Goal: Information Seeking & Learning: Check status

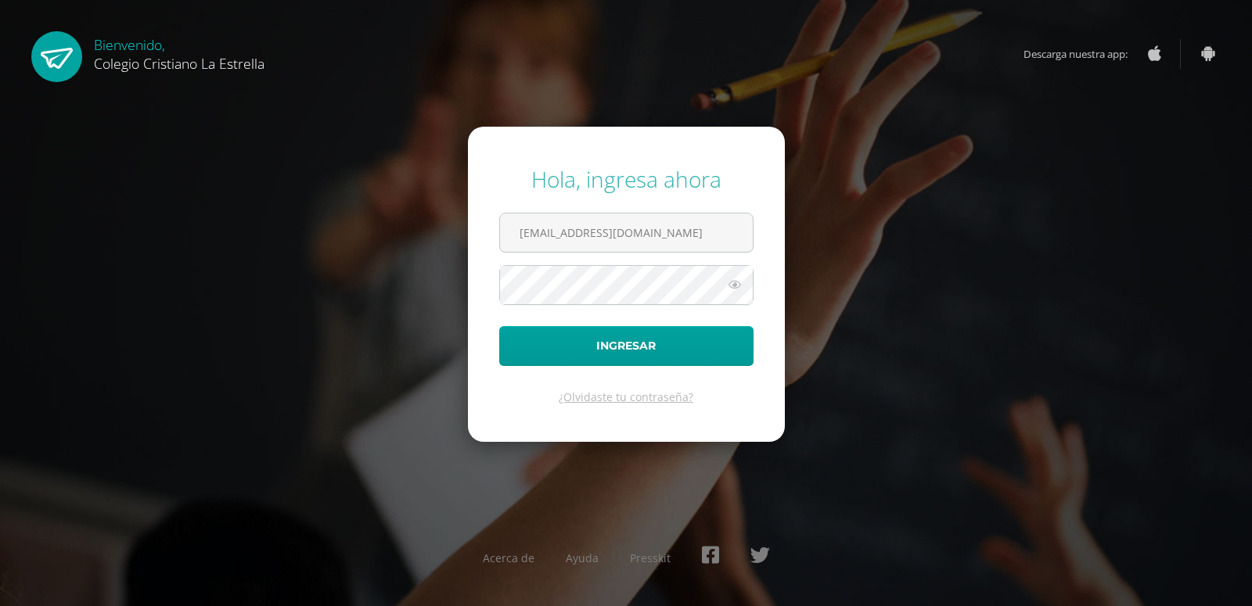
type input "2021420@laestrella.edu.gt"
click at [730, 281] on icon at bounding box center [734, 284] width 20 height 19
click at [499, 326] on button "Ingresar" at bounding box center [626, 346] width 254 height 40
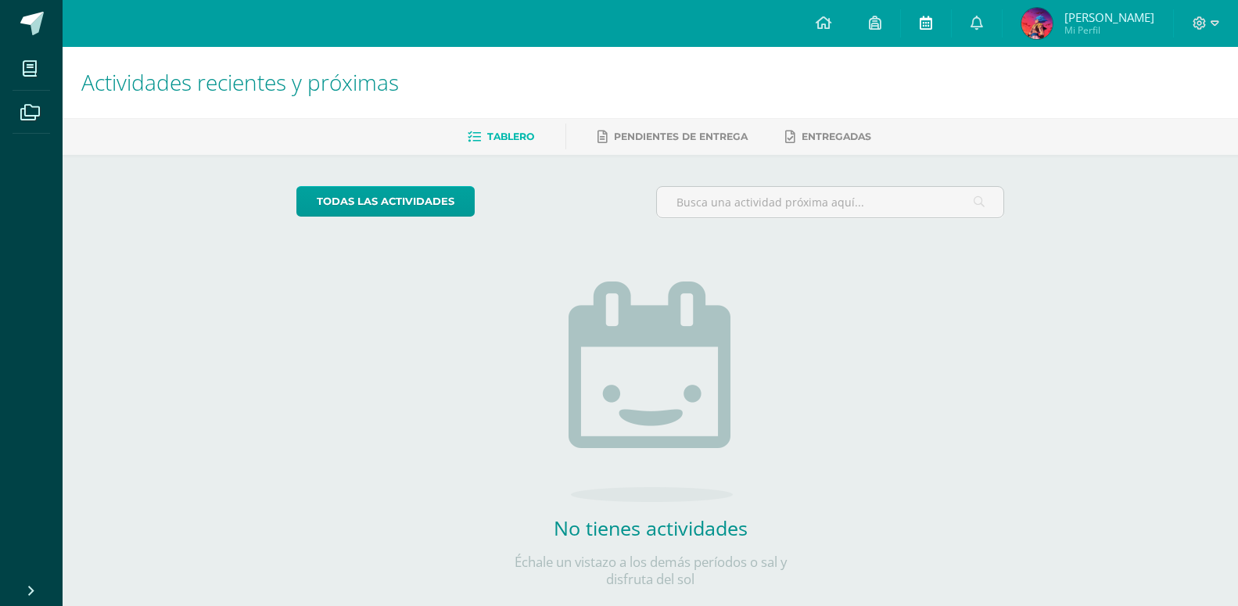
click at [924, 28] on link at bounding box center [926, 23] width 50 height 47
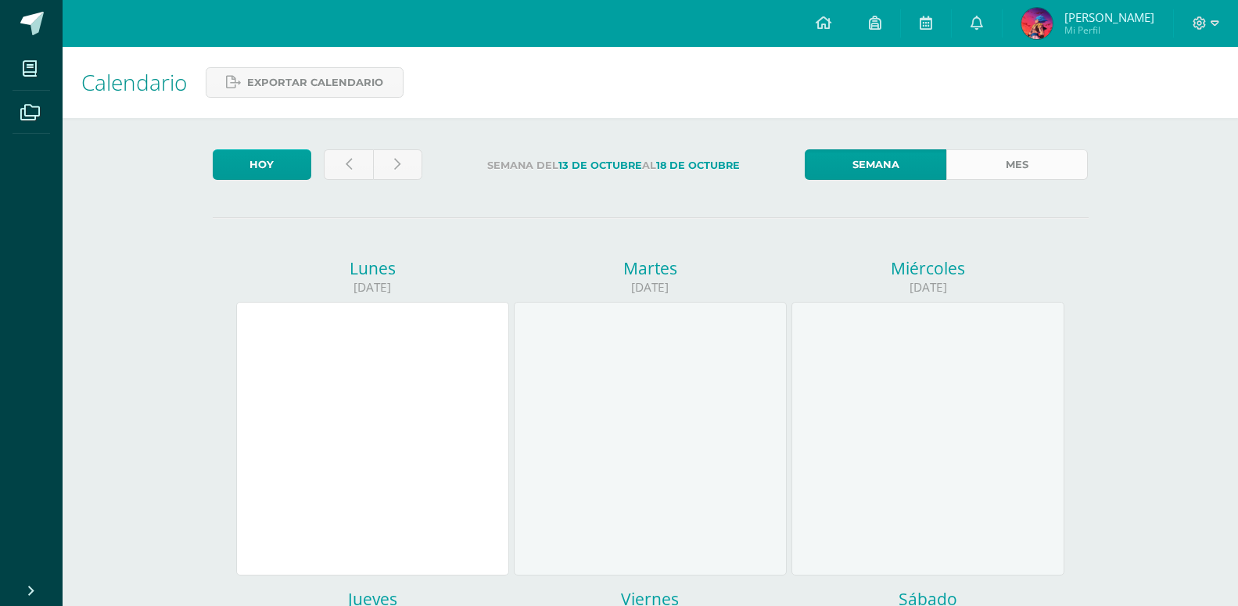
click at [993, 166] on link "Mes" at bounding box center [1018, 164] width 142 height 31
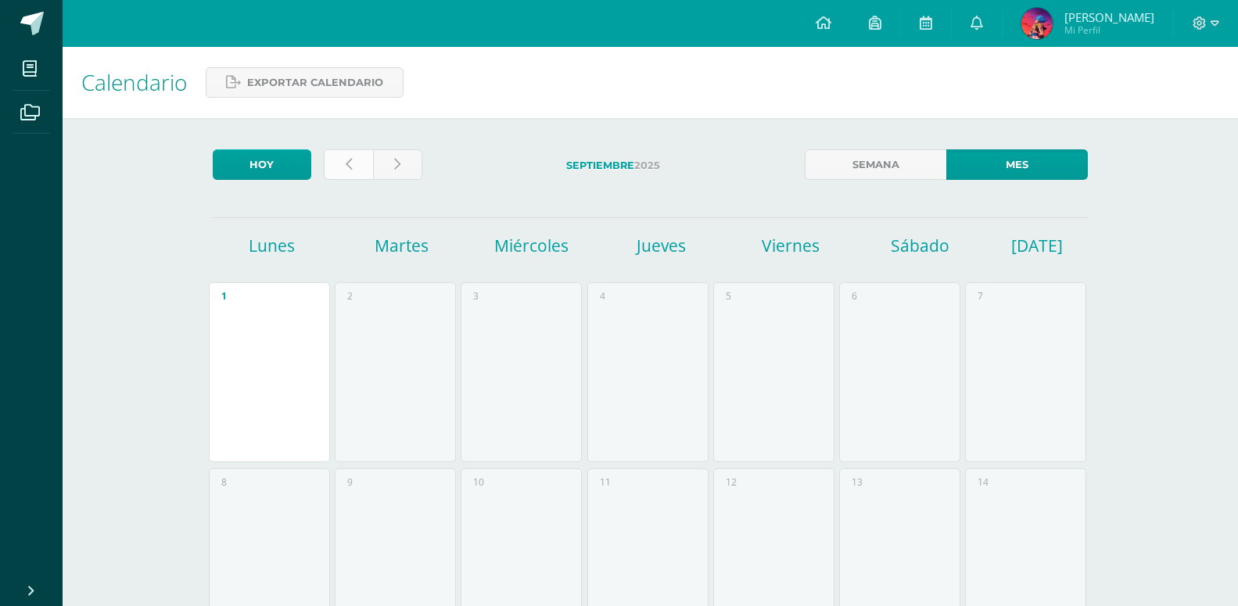
click at [348, 174] on link at bounding box center [348, 164] width 49 height 31
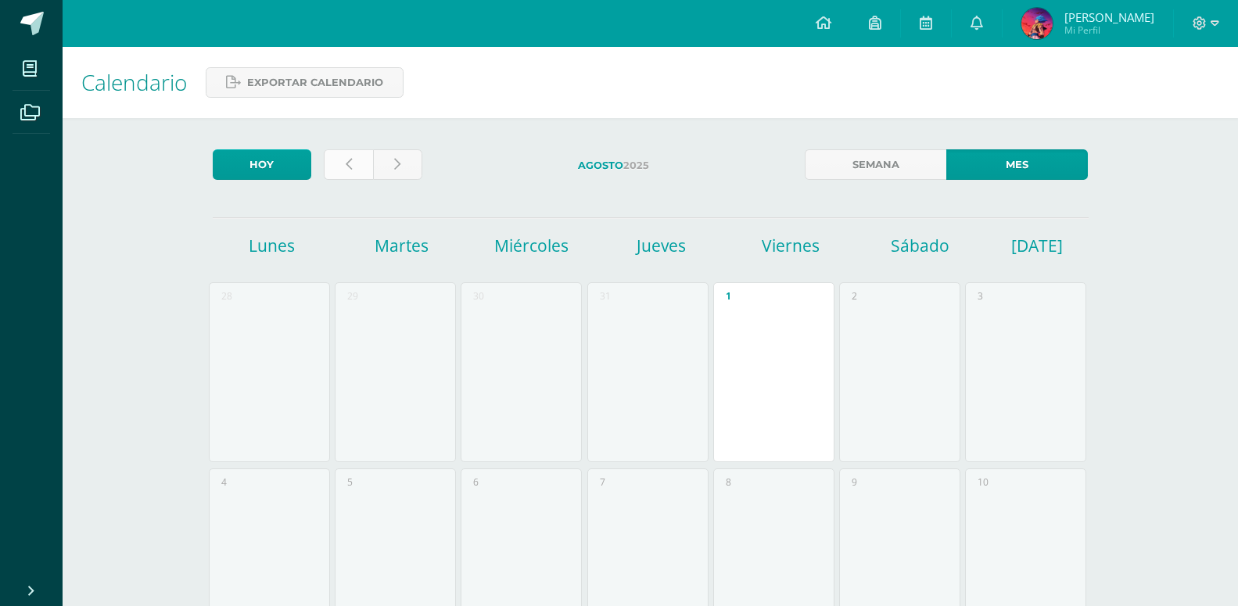
click at [358, 151] on link at bounding box center [348, 164] width 49 height 31
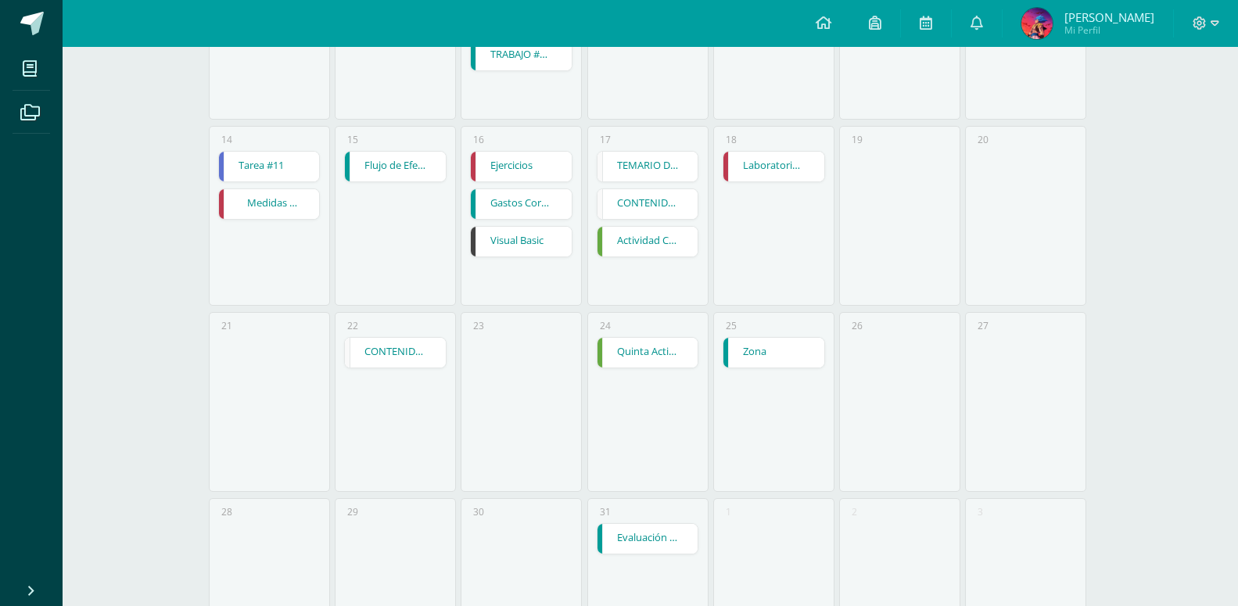
scroll to position [449, 0]
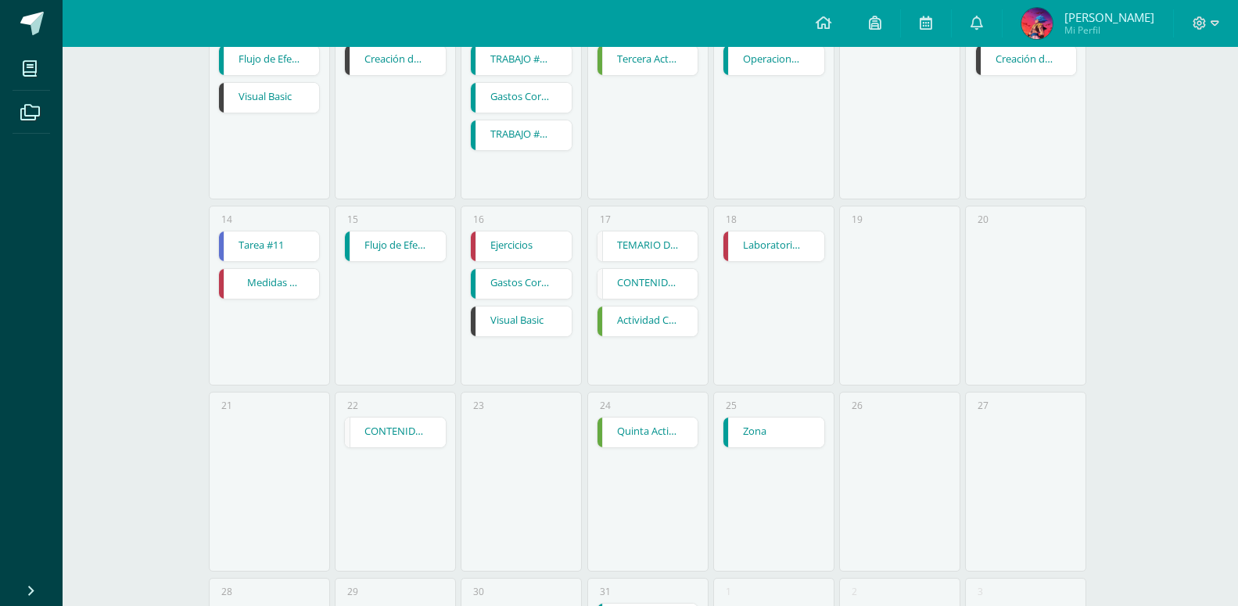
click at [390, 418] on link "CONTENIDO MODALIDADES DE LA ÉTICA" at bounding box center [395, 433] width 101 height 30
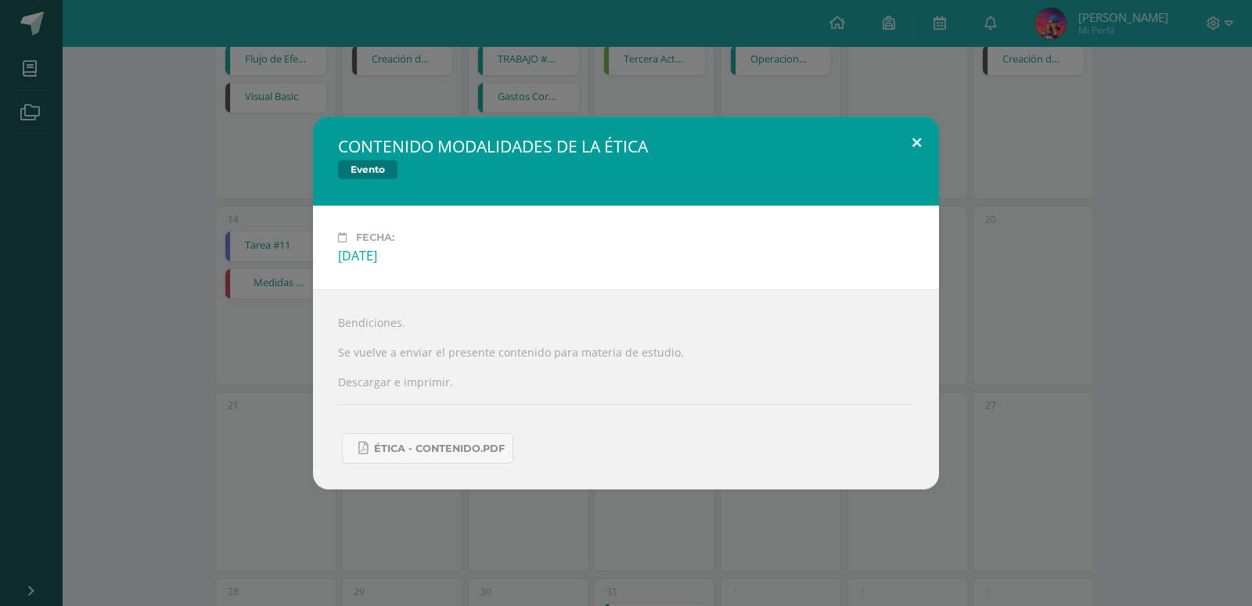
click at [905, 167] on button at bounding box center [916, 143] width 45 height 53
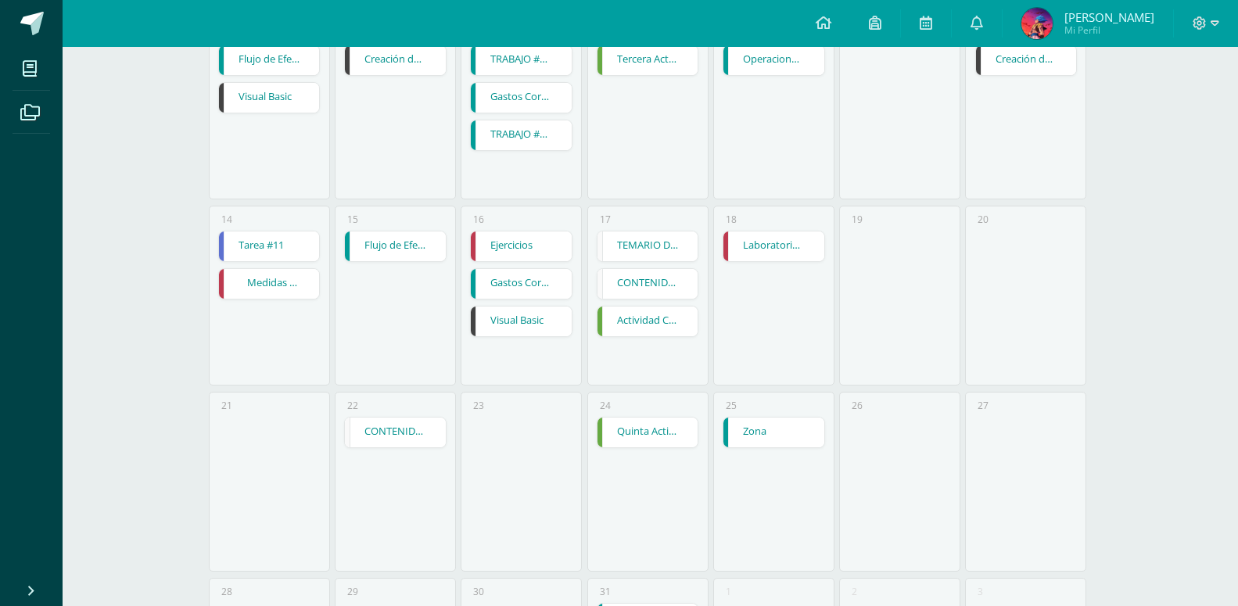
click at [382, 232] on link "Flujo de Efectivo." at bounding box center [395, 247] width 101 height 30
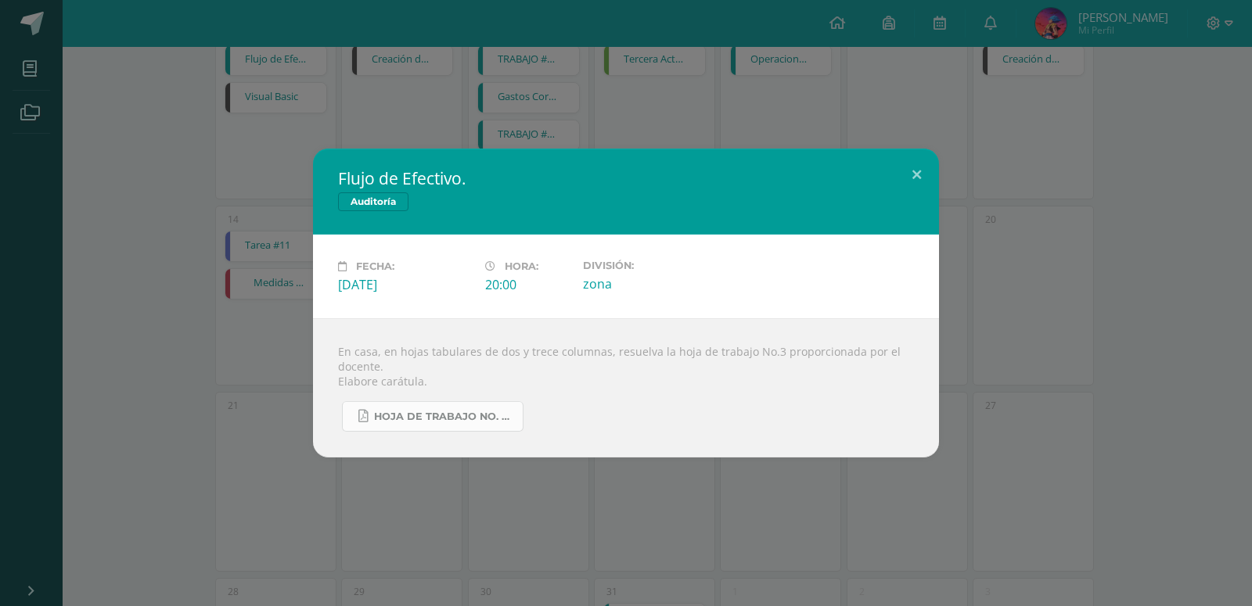
click at [433, 412] on span "HOJA DE TRABAJO No. 3 AUDITORÍA.pdf" at bounding box center [444, 417] width 141 height 13
click at [910, 175] on button at bounding box center [916, 175] width 45 height 53
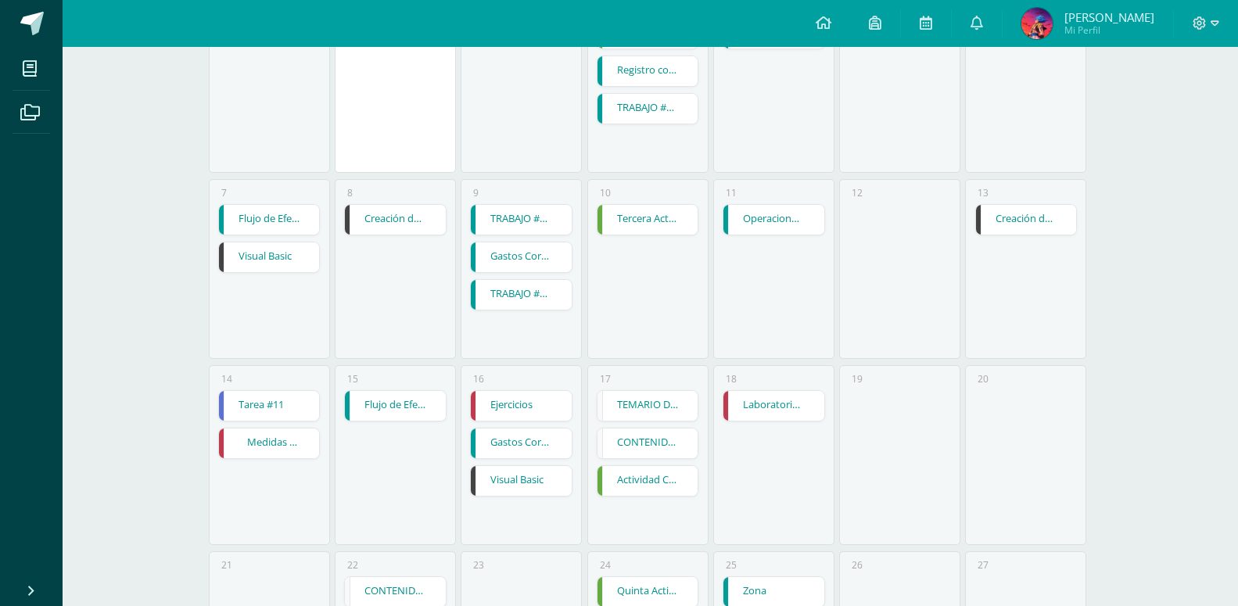
scroll to position [210, 0]
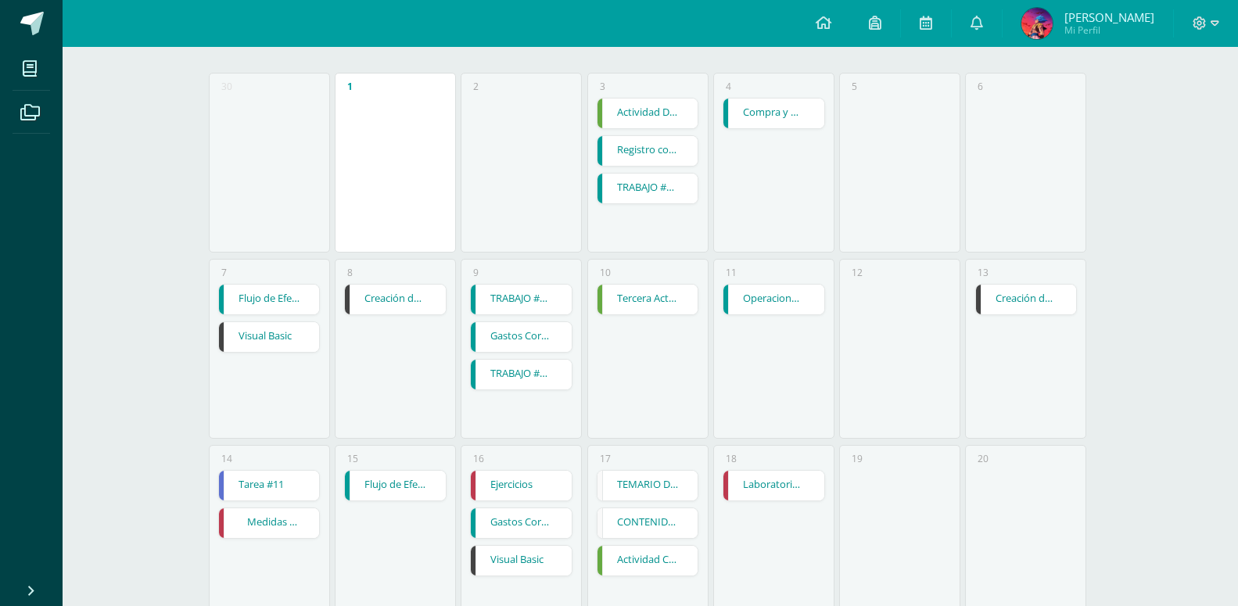
click at [272, 285] on link "Flujo de Efectivo" at bounding box center [269, 300] width 101 height 30
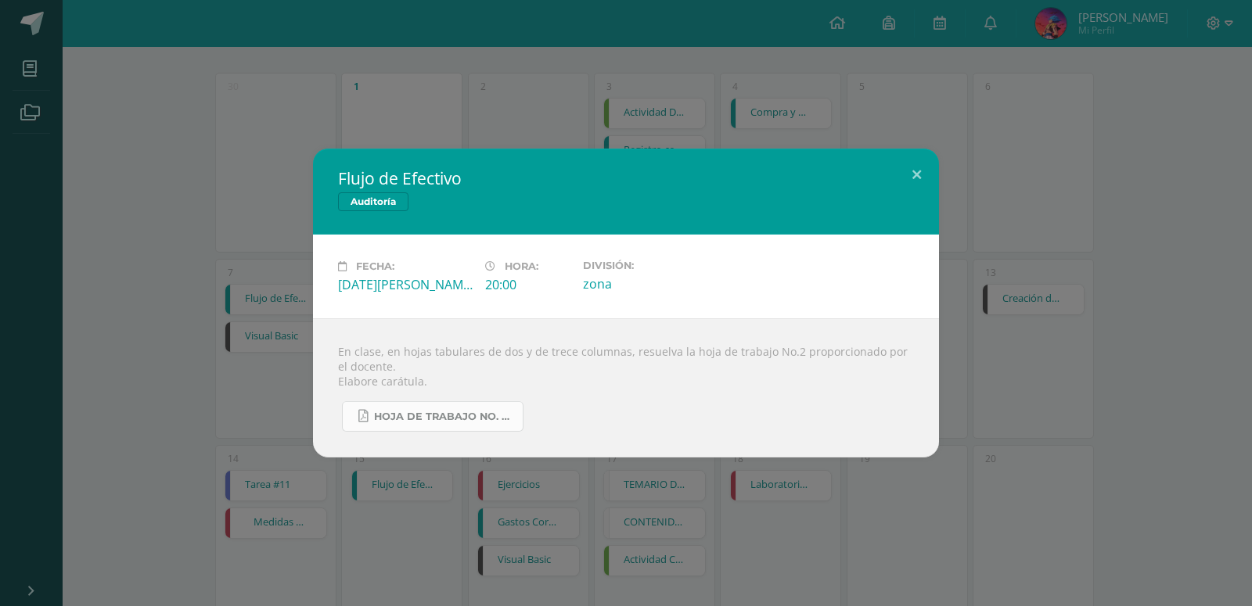
click at [417, 407] on link "HOJA DE TRABAJO No. 2 AUDITORÍA.pdf" at bounding box center [433, 416] width 182 height 31
click at [914, 174] on button at bounding box center [916, 175] width 45 height 53
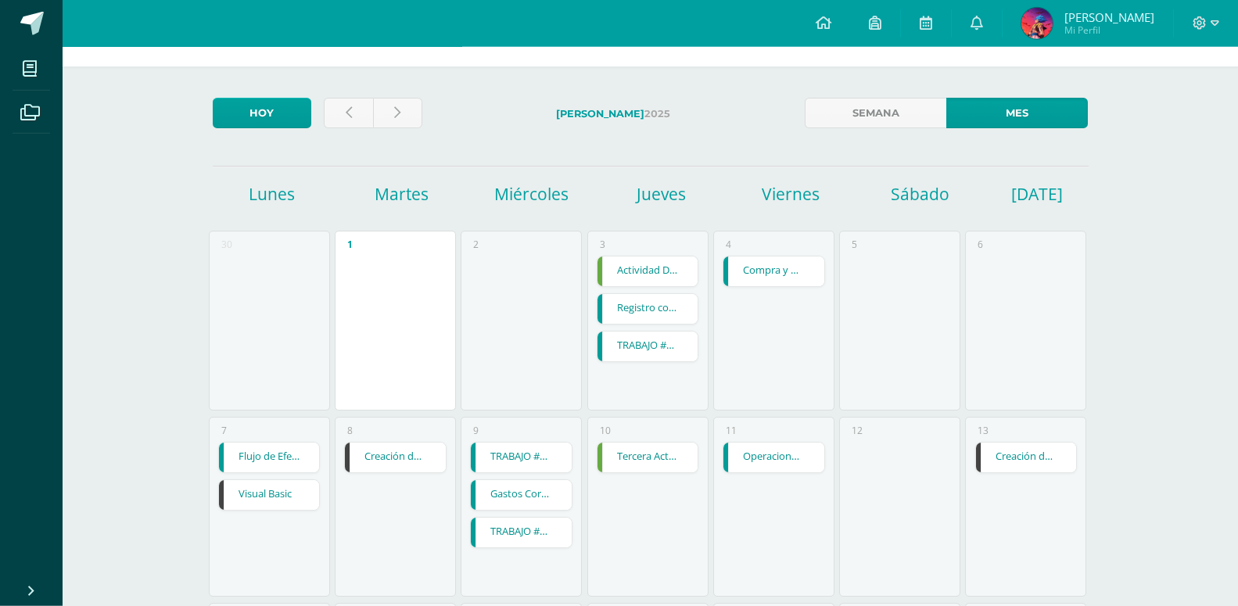
scroll to position [50, 0]
click at [333, 120] on link at bounding box center [348, 114] width 49 height 31
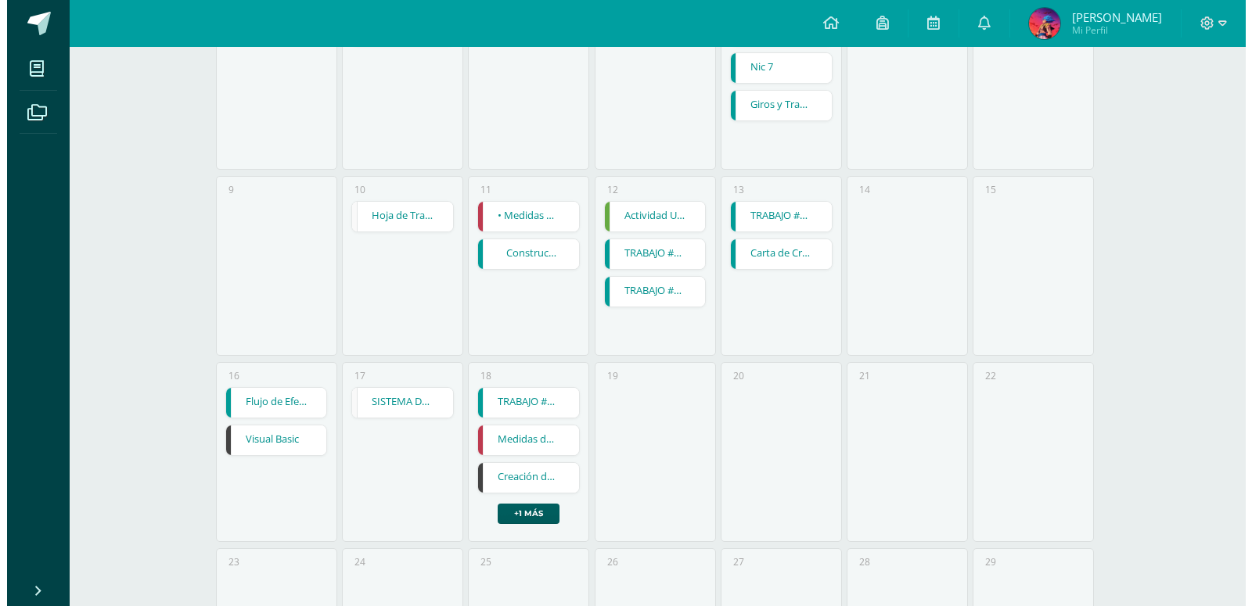
scroll to position [559, 0]
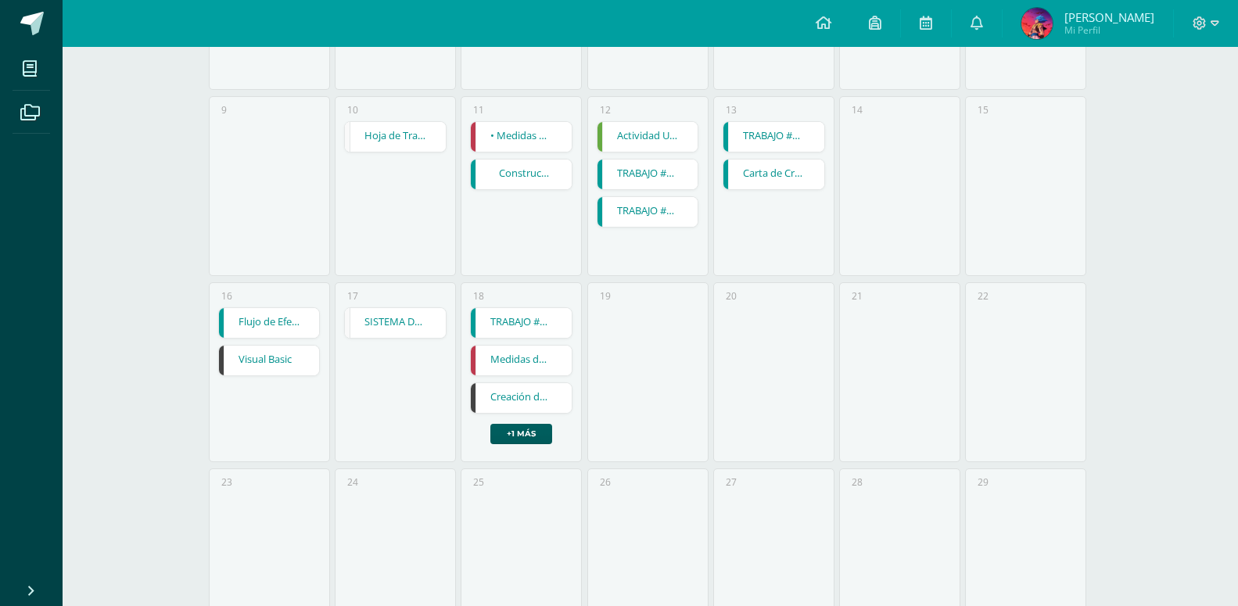
click at [292, 308] on link "Flujo de Efectivo" at bounding box center [269, 323] width 101 height 30
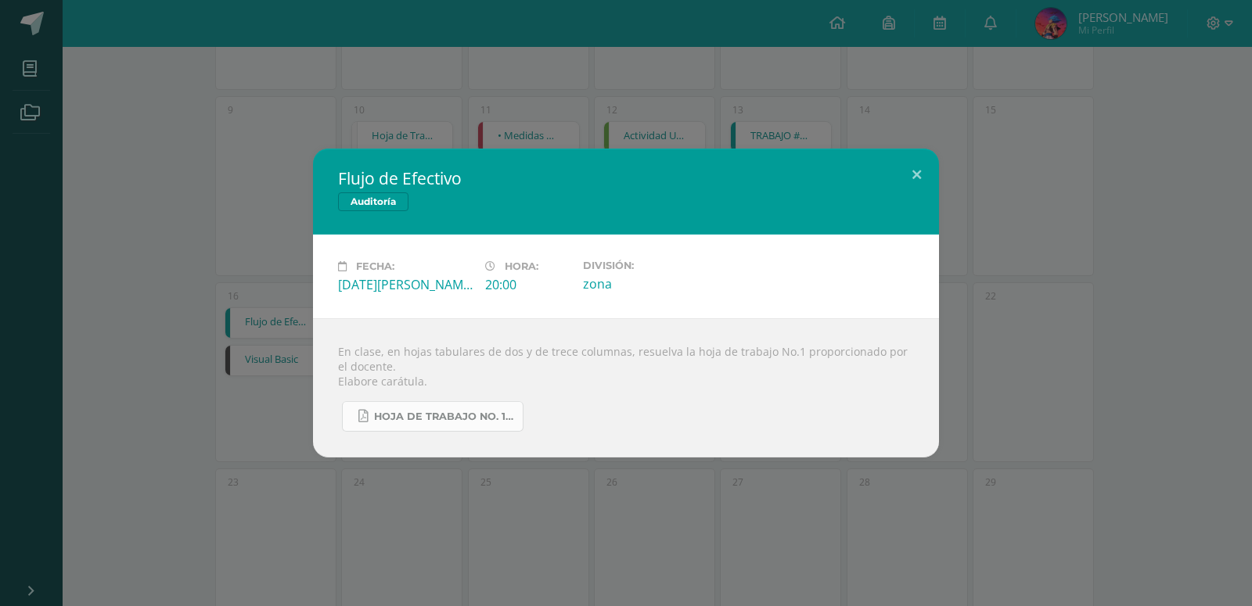
click at [458, 415] on span "HOJA DE TRABAJO No. 1 AUDITORÍA.pdf" at bounding box center [444, 417] width 141 height 13
